Goal: Information Seeking & Learning: Learn about a topic

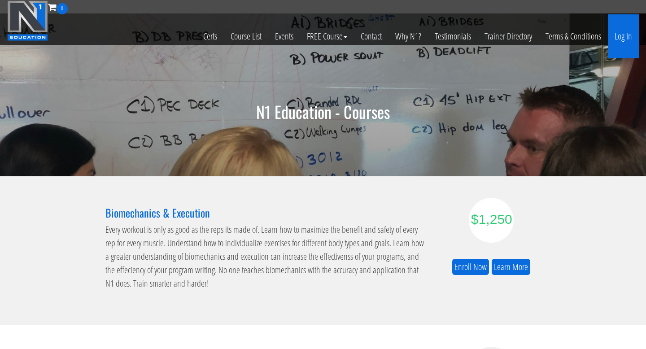
click at [626, 37] on link "Log In" at bounding box center [623, 36] width 31 height 44
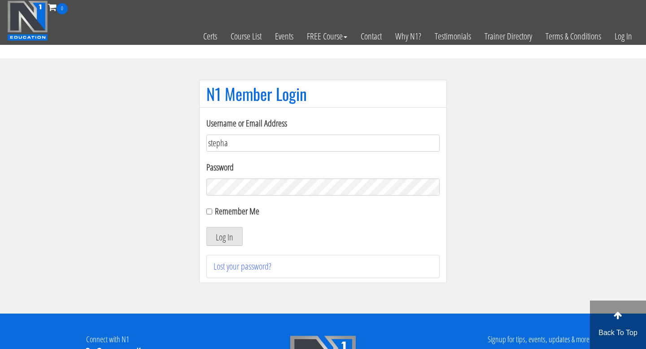
click at [245, 140] on input "stepha" at bounding box center [322, 143] width 233 height 17
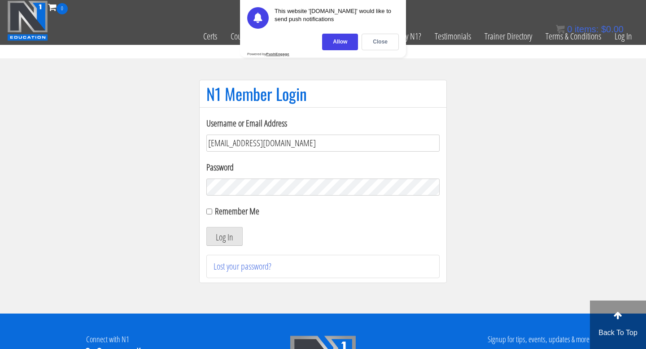
type input "steph.villa94@gmail.com"
click at [206, 227] on button "Log In" at bounding box center [224, 236] width 36 height 19
click at [380, 39] on div "Close" at bounding box center [380, 42] width 37 height 17
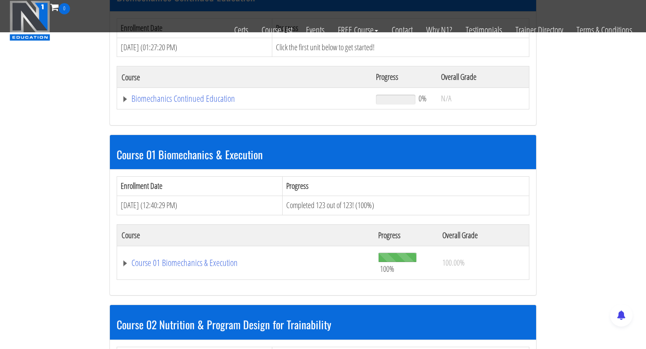
scroll to position [216, 0]
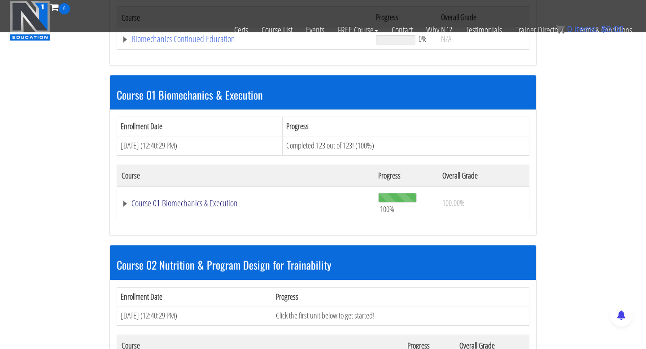
click at [180, 206] on link "Course 01 Biomechanics & Execution" at bounding box center [246, 203] width 248 height 9
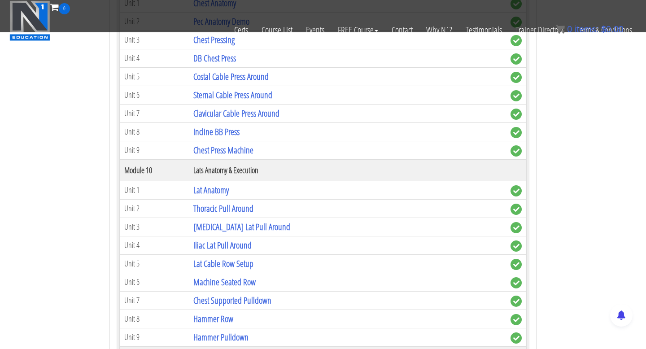
scroll to position [1628, 0]
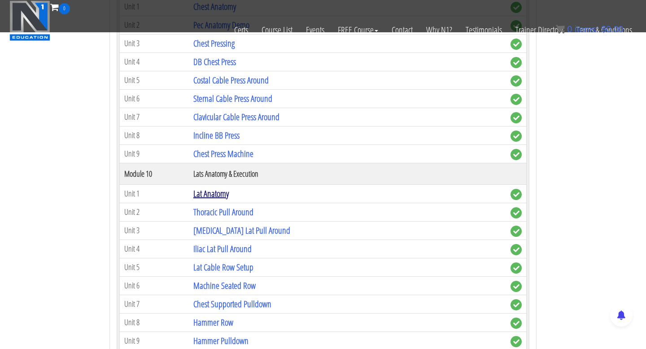
click at [209, 192] on link "Lat Anatomy" at bounding box center [210, 194] width 35 height 12
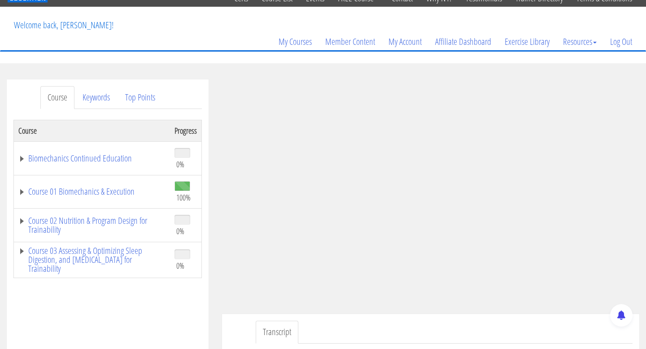
scroll to position [43, 0]
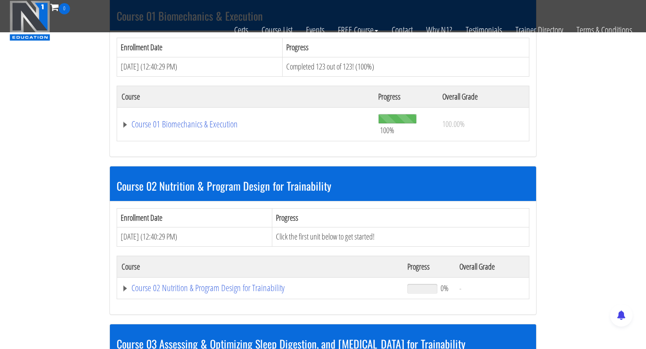
scroll to position [210, 0]
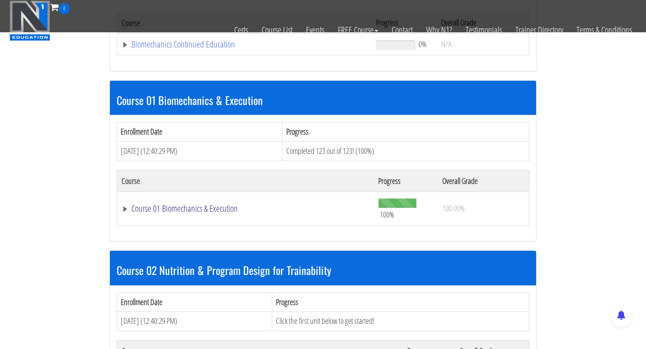
click at [212, 204] on link "Course 01 Biomechanics & Execution" at bounding box center [246, 208] width 248 height 9
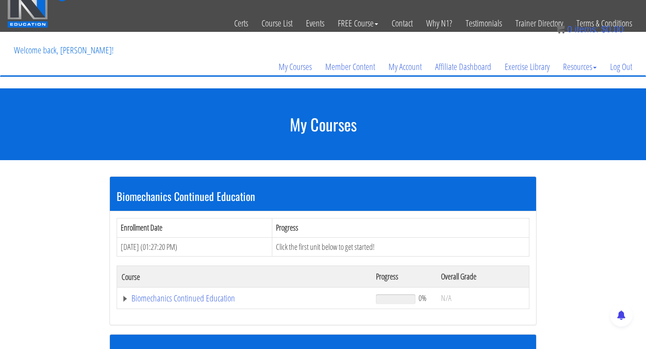
scroll to position [0, 0]
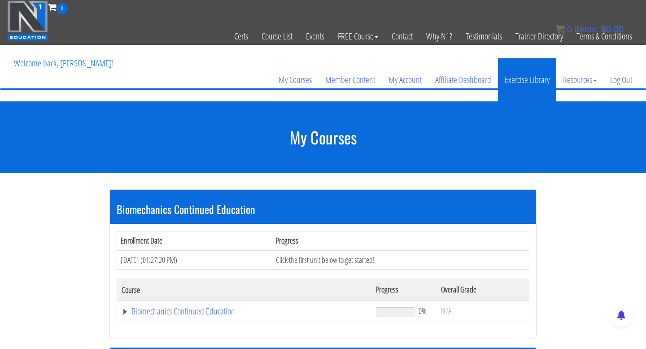
click at [525, 77] on link "Exercise Library" at bounding box center [527, 79] width 58 height 43
